Goal: Task Accomplishment & Management: Use online tool/utility

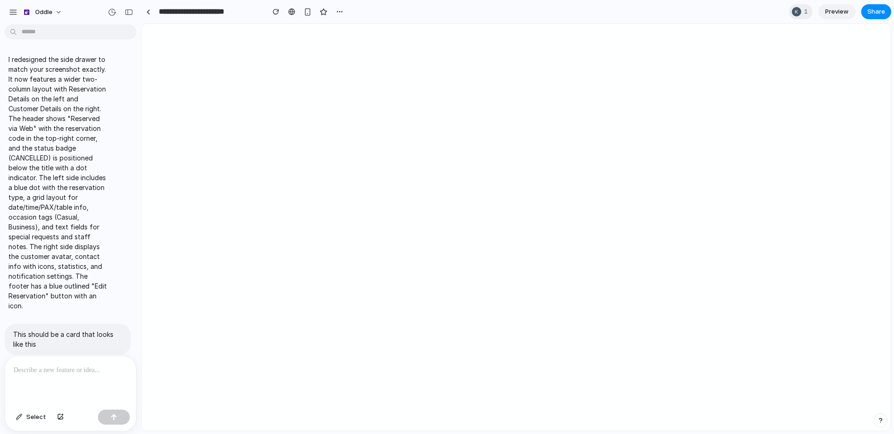
scroll to position [4538, 0]
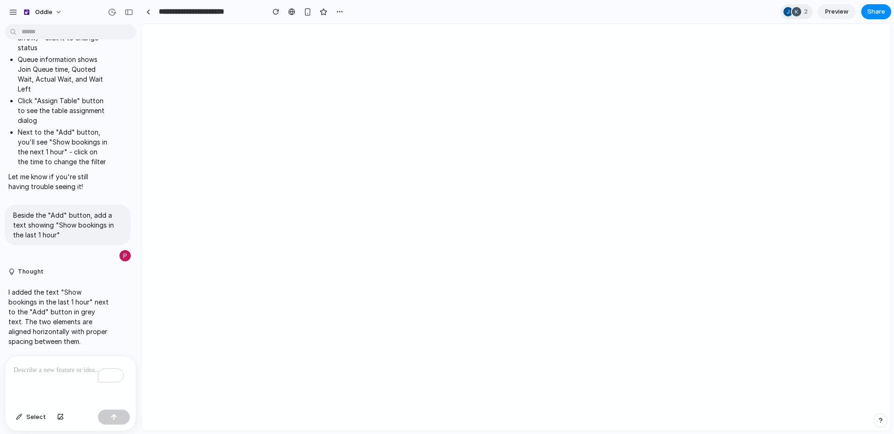
click at [33, 368] on p "To enrich screen reader interactions, please activate Accessibility in Grammarl…" at bounding box center [71, 369] width 114 height 11
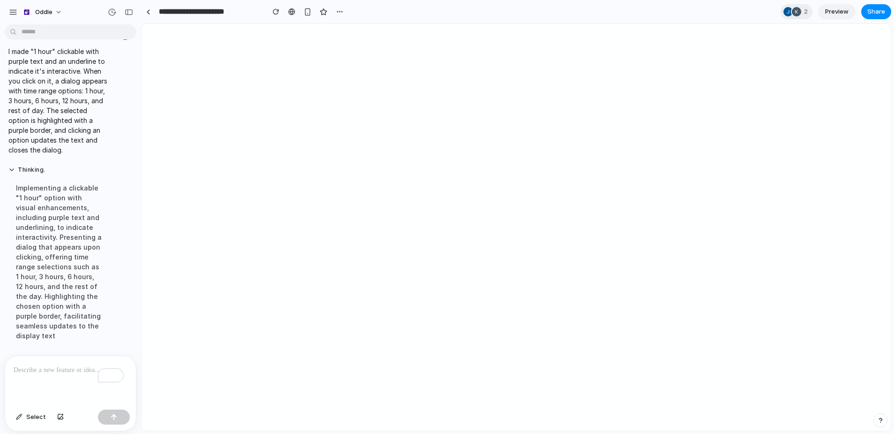
scroll to position [4499, 0]
click at [50, 367] on p "To enrich screen reader interactions, please activate Accessibility in Grammarl…" at bounding box center [69, 369] width 110 height 11
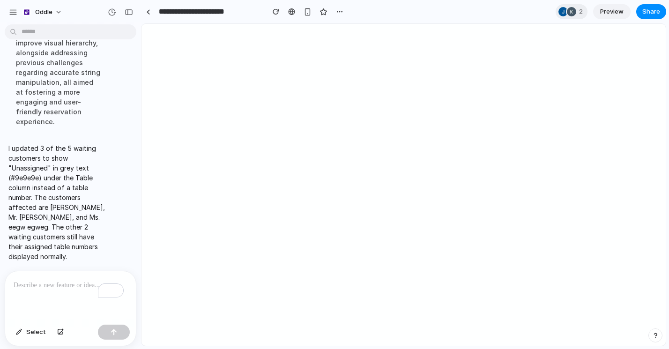
scroll to position [4549, 0]
click at [73, 286] on p "To enrich screen reader interactions, please activate Accessibility in Grammarl…" at bounding box center [69, 285] width 110 height 11
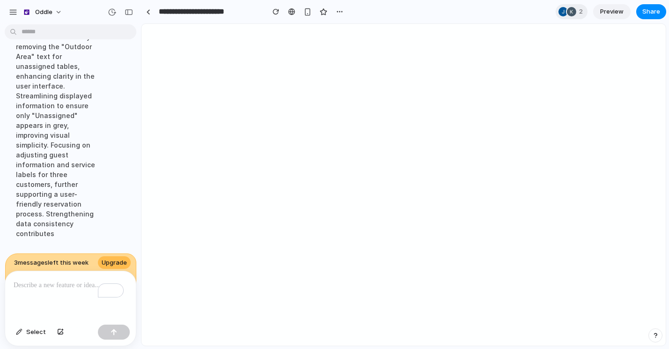
scroll to position [4139, 0]
